Goal: Find contact information: Find contact information

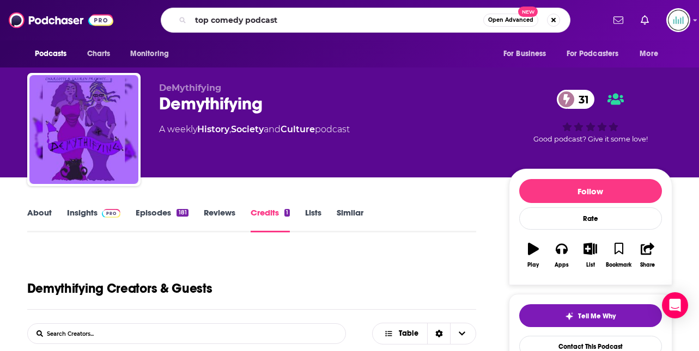
type input "top comedy podcasts"
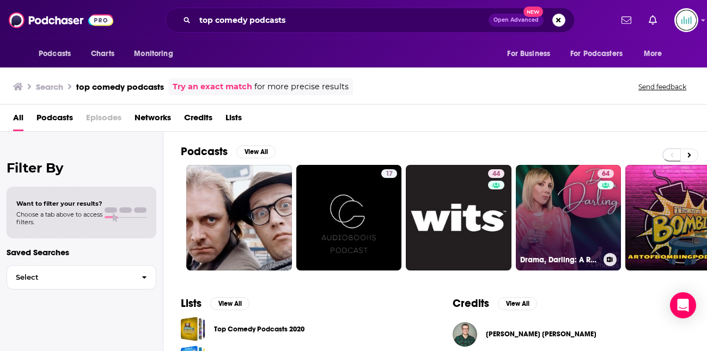
click at [560, 196] on link "64 Drama, Darling: A Real Housewives Comedy Podcast" at bounding box center [569, 218] width 106 height 106
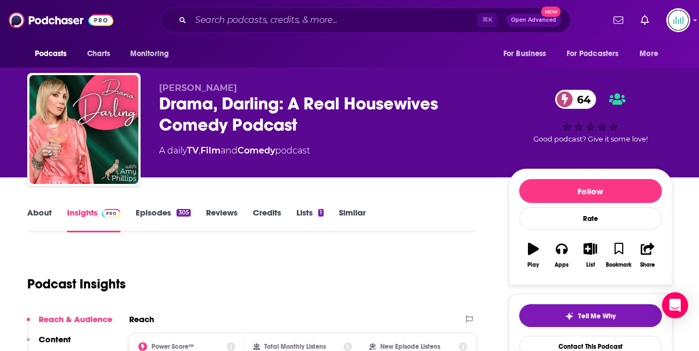
click at [34, 213] on link "About" at bounding box center [39, 219] width 25 height 25
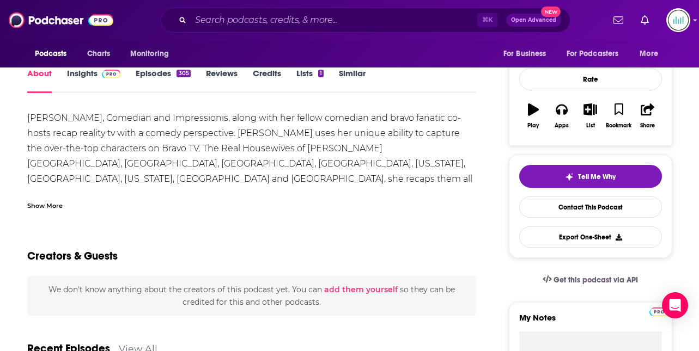
scroll to position [141, 0]
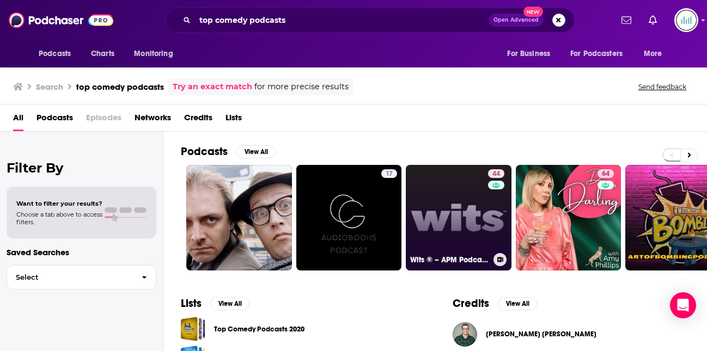
click at [461, 209] on link "44 Wits ® – APM Podcasts" at bounding box center [459, 218] width 106 height 106
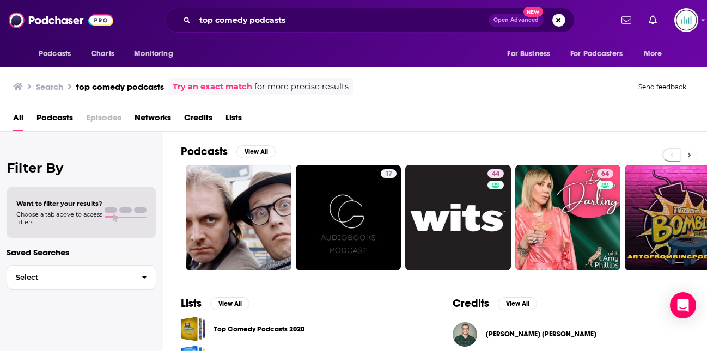
click at [692, 153] on button at bounding box center [689, 156] width 18 height 14
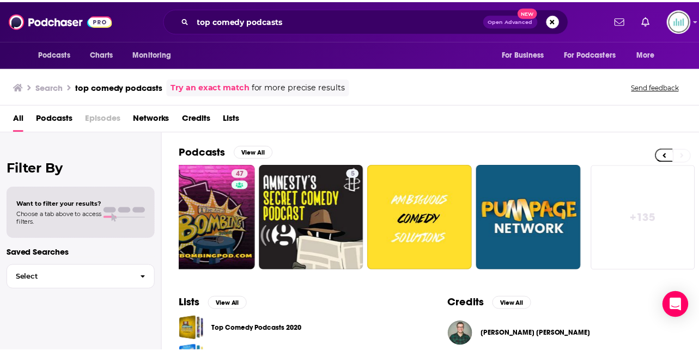
scroll to position [0, 474]
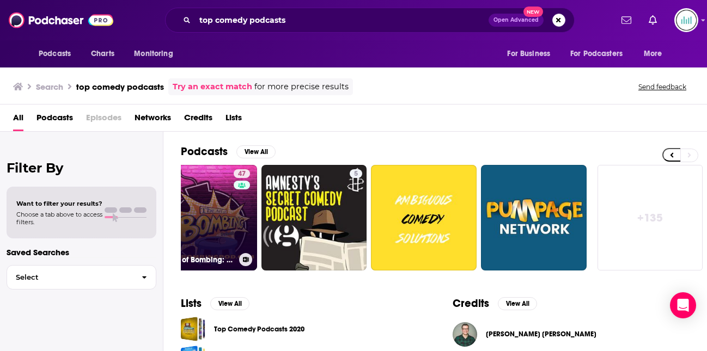
click at [219, 224] on link "47 The Art of Bombing: A Comedy Podcast" at bounding box center [204, 218] width 106 height 106
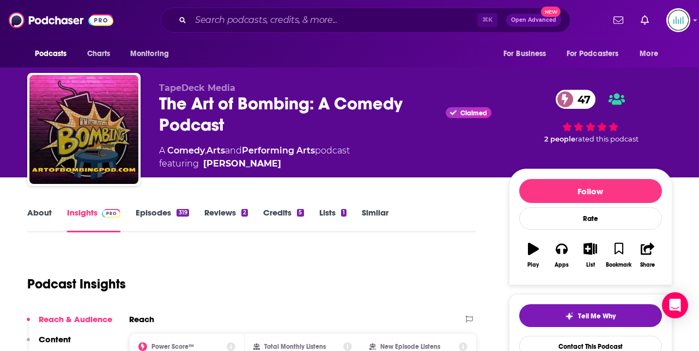
click at [34, 213] on link "About" at bounding box center [39, 219] width 25 height 25
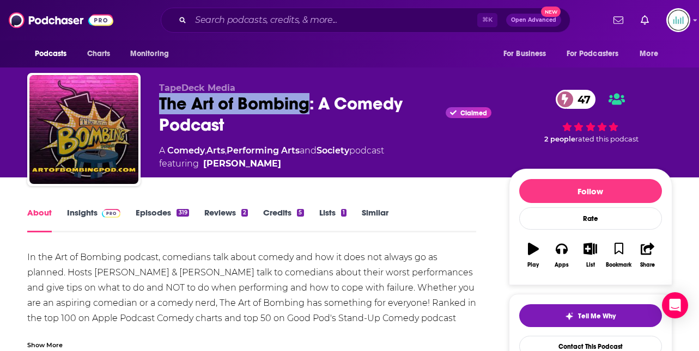
drag, startPoint x: 161, startPoint y: 97, endPoint x: 312, endPoint y: 97, distance: 150.9
click at [312, 97] on div "The Art of Bombing: A Comedy Podcast Claimed 47" at bounding box center [325, 114] width 332 height 42
copy h1 "The Art of Bombing"
click at [76, 209] on link "Insights" at bounding box center [94, 219] width 54 height 25
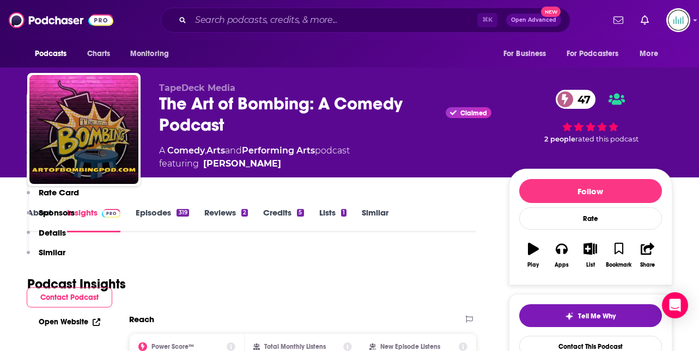
scroll to position [254, 0]
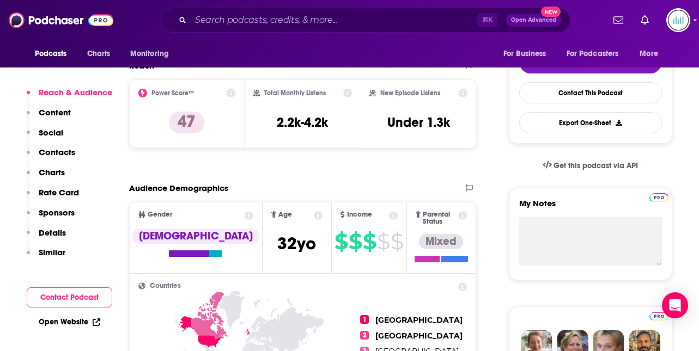
click at [54, 148] on p "Contacts" at bounding box center [57, 152] width 36 height 10
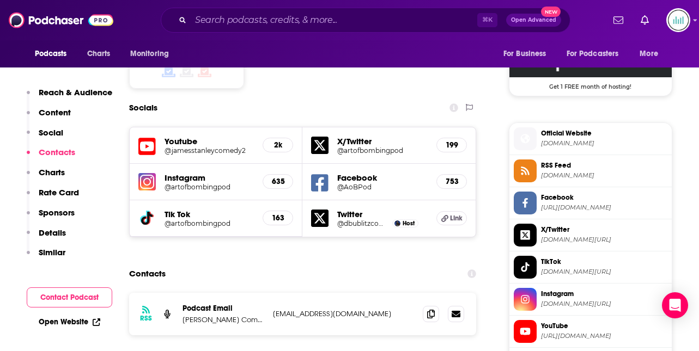
scroll to position [960, 0]
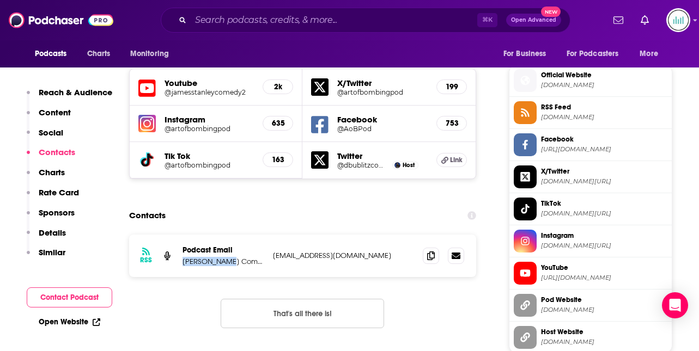
drag, startPoint x: 221, startPoint y: 207, endPoint x: 187, endPoint y: 202, distance: 33.7
click at [187, 246] on div "Podcast Email Dan Bublitz Comedy LLC" at bounding box center [223, 256] width 82 height 21
copy div "Dan Bublitz"
